Goal: Task Accomplishment & Management: Manage account settings

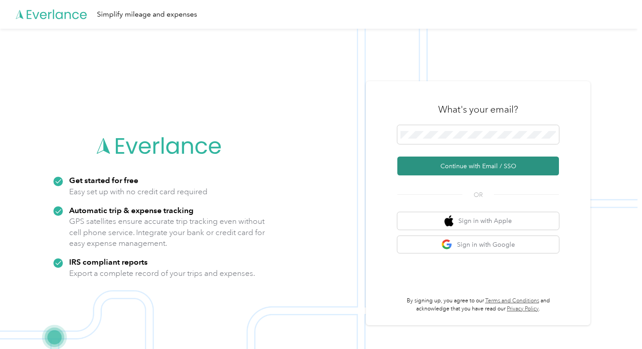
click at [491, 171] on button "Continue with Email / SSO" at bounding box center [478, 166] width 162 height 19
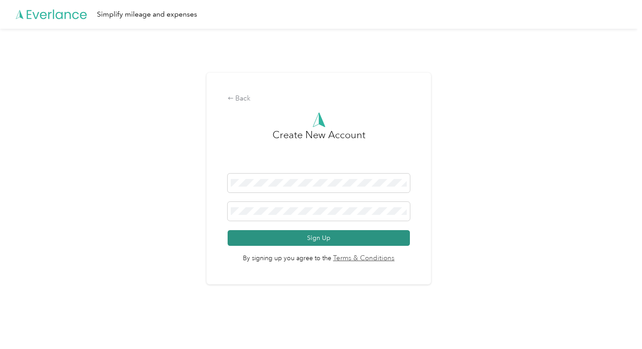
click at [319, 237] on button "Sign Up" at bounding box center [319, 238] width 183 height 16
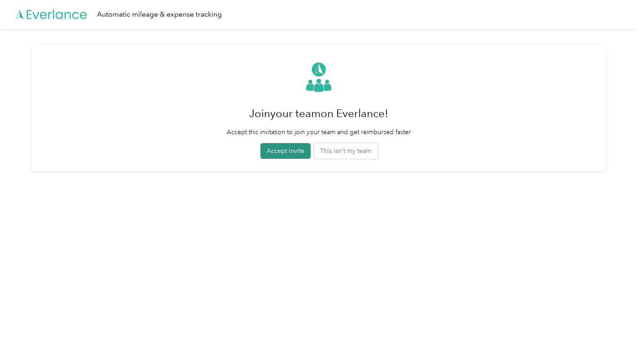
click at [292, 157] on button "Accept invite" at bounding box center [285, 151] width 50 height 16
click at [290, 150] on button "Accept invite" at bounding box center [285, 151] width 50 height 16
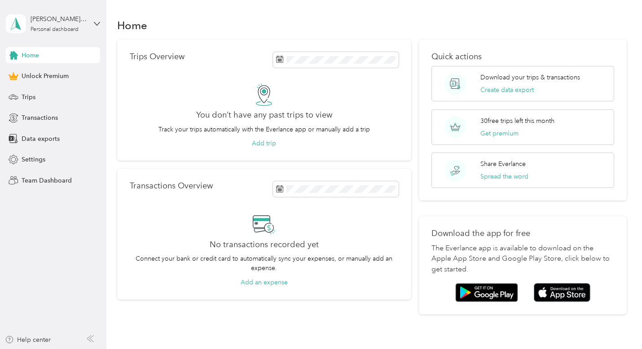
click at [93, 23] on div "[PERSON_NAME][EMAIL_ADDRESS][PERSON_NAME][DOMAIN_NAME] Personal dashboard" at bounding box center [53, 23] width 94 height 31
click at [48, 241] on aside "[PERSON_NAME][EMAIL_ADDRESS][PERSON_NAME][DOMAIN_NAME] Personal dashboard Home …" at bounding box center [53, 174] width 106 height 349
click at [97, 25] on icon at bounding box center [96, 23] width 5 height 3
click at [242, 27] on div "Home" at bounding box center [371, 25] width 509 height 19
click at [40, 180] on span "Team Dashboard" at bounding box center [47, 180] width 50 height 9
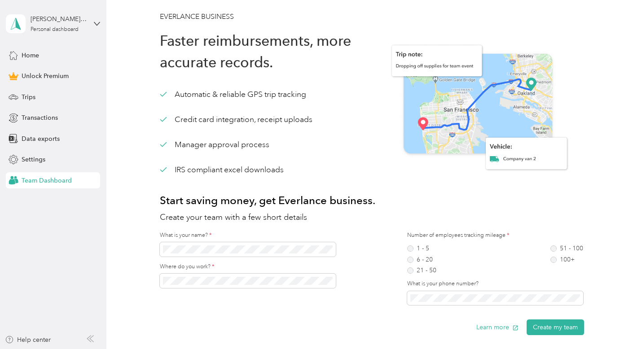
click at [28, 64] on div "Home Unlock Premium Trips Transactions Data exports Settings Team Dashboard" at bounding box center [53, 117] width 94 height 141
drag, startPoint x: 30, startPoint y: 46, endPoint x: 28, endPoint y: 57, distance: 10.5
click at [28, 57] on div "[PERSON_NAME][EMAIL_ADDRESS][PERSON_NAME][DOMAIN_NAME] Personal dashboard Home …" at bounding box center [53, 94] width 94 height 189
click at [28, 57] on span "Home" at bounding box center [31, 55] width 18 height 9
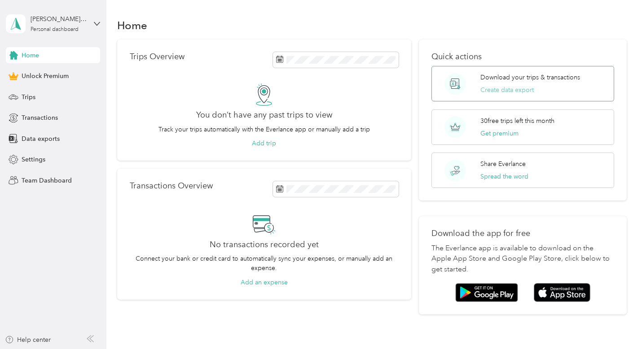
click at [524, 89] on button "Create data export" at bounding box center [506, 89] width 53 height 9
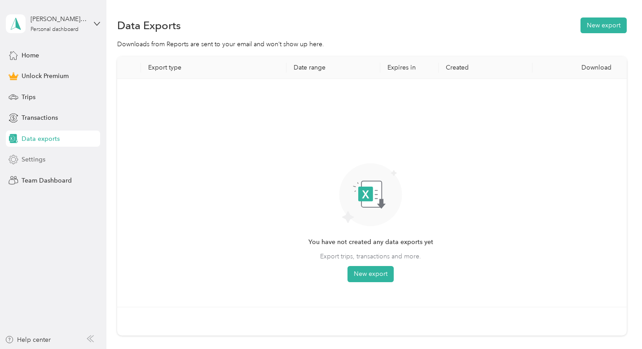
click at [27, 160] on span "Settings" at bounding box center [34, 159] width 24 height 9
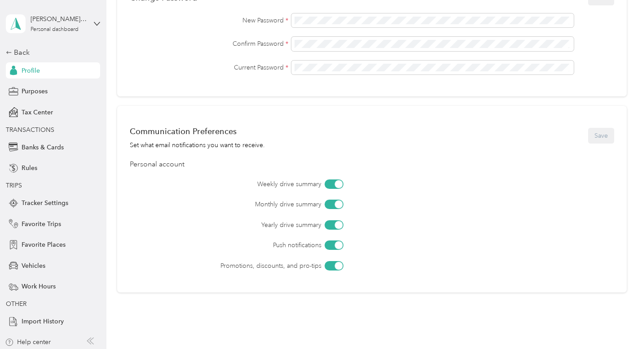
scroll to position [339, 0]
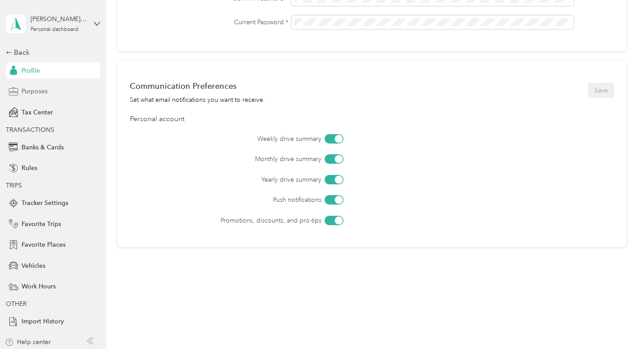
click at [30, 91] on span "Purposes" at bounding box center [35, 91] width 26 height 9
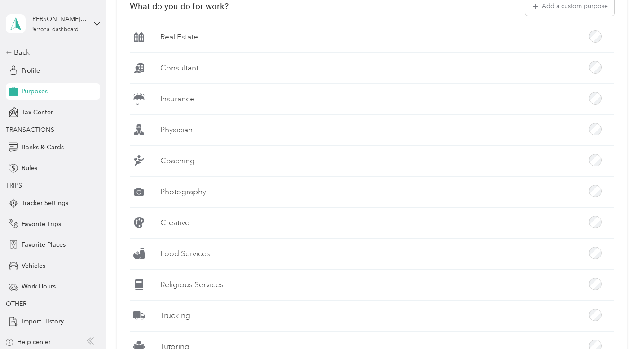
scroll to position [198, 0]
click at [29, 111] on span "Tax Center" at bounding box center [37, 112] width 31 height 9
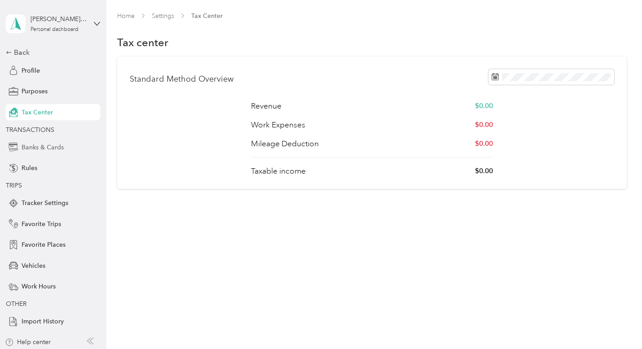
click at [29, 144] on span "Banks & Cards" at bounding box center [43, 147] width 42 height 9
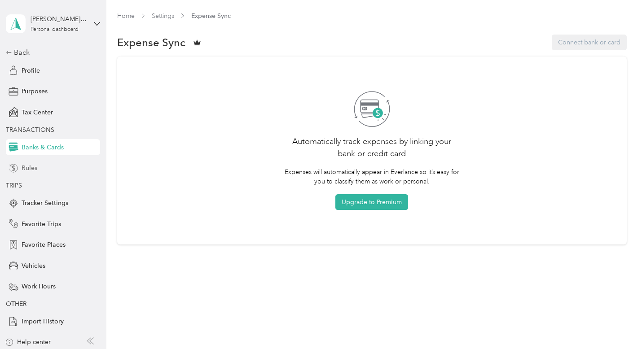
click at [25, 163] on span "Rules" at bounding box center [30, 167] width 16 height 9
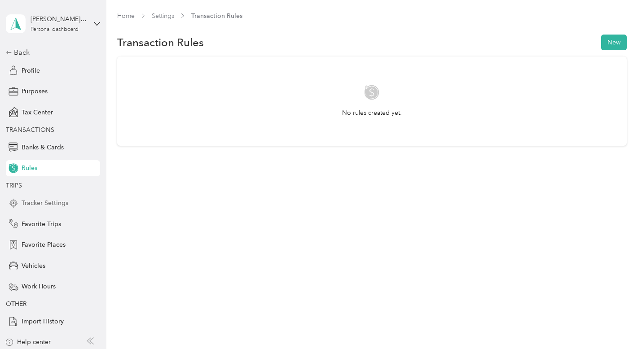
click at [46, 202] on span "Tracker Settings" at bounding box center [45, 202] width 47 height 9
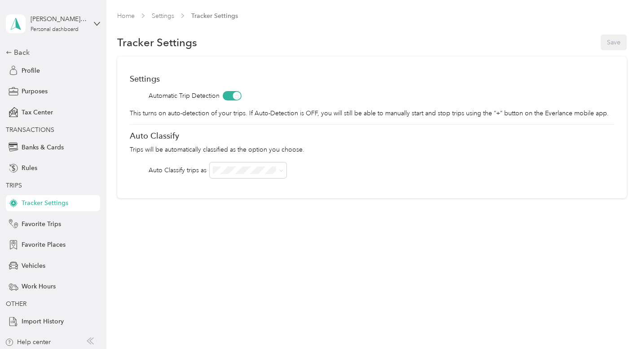
scroll to position [3, 0]
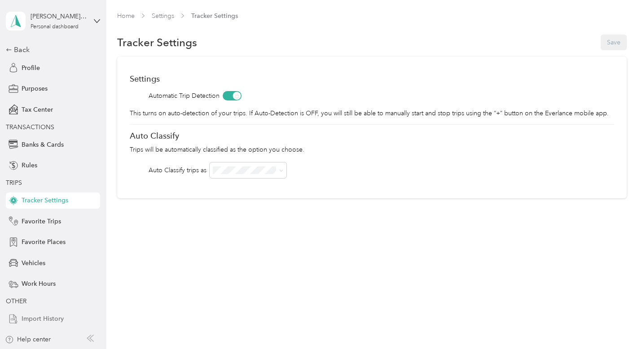
click at [34, 319] on span "Import History" at bounding box center [43, 318] width 42 height 9
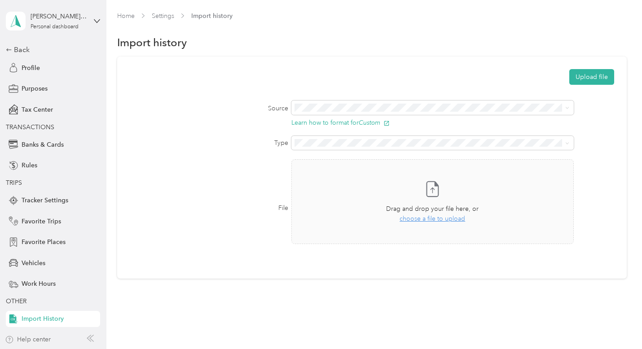
click at [26, 338] on div "Help center" at bounding box center [28, 339] width 46 height 9
